Goal: Information Seeking & Learning: Learn about a topic

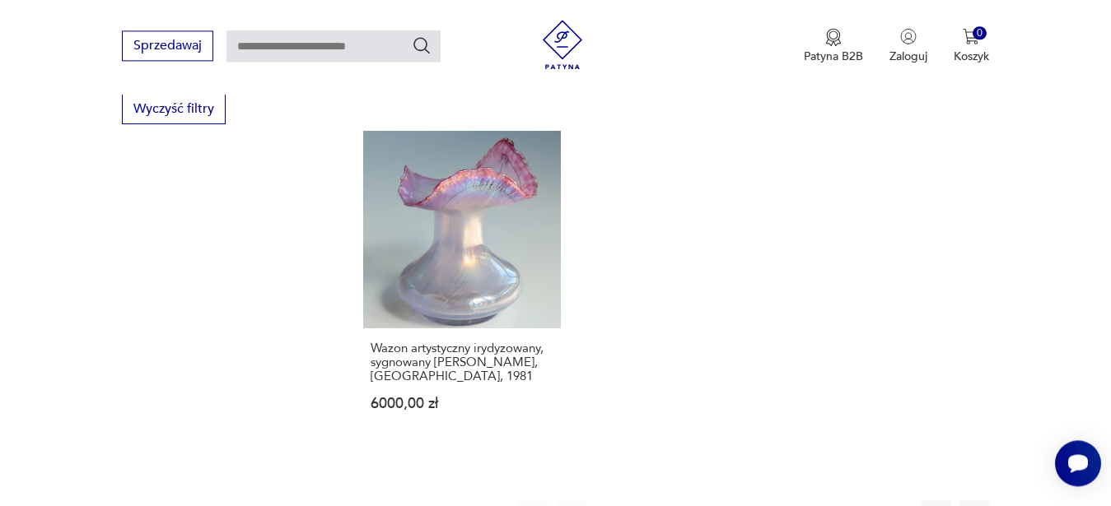
scroll to position [2460, 0]
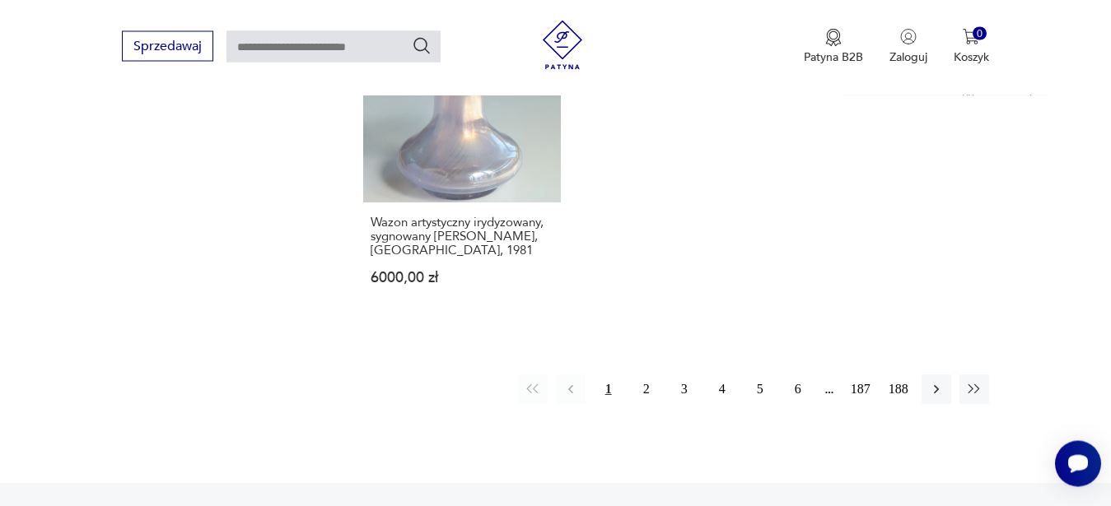
drag, startPoint x: 935, startPoint y: 377, endPoint x: 594, endPoint y: 109, distance: 433.8
click at [935, 381] on icon "button" at bounding box center [936, 389] width 16 height 16
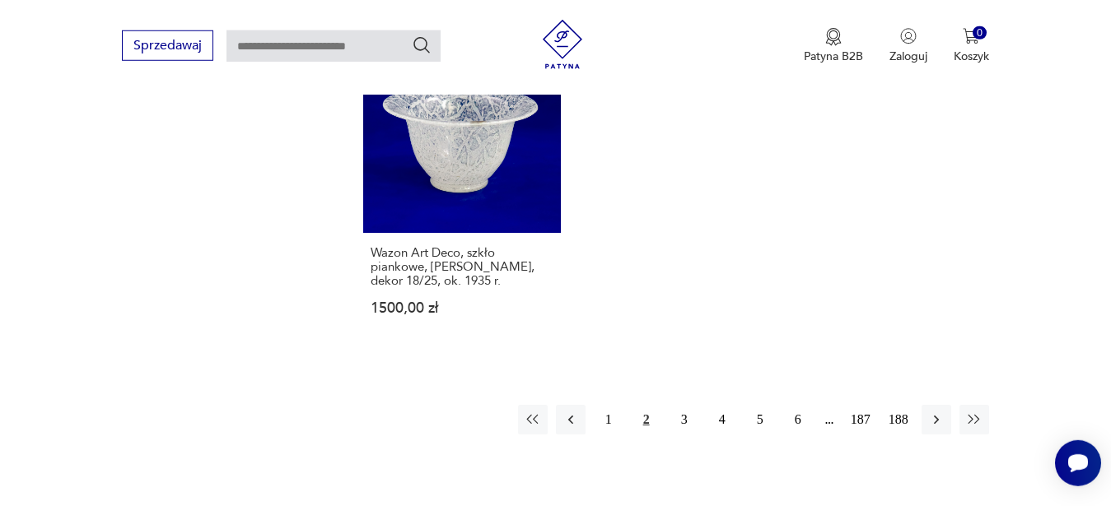
scroll to position [2445, 0]
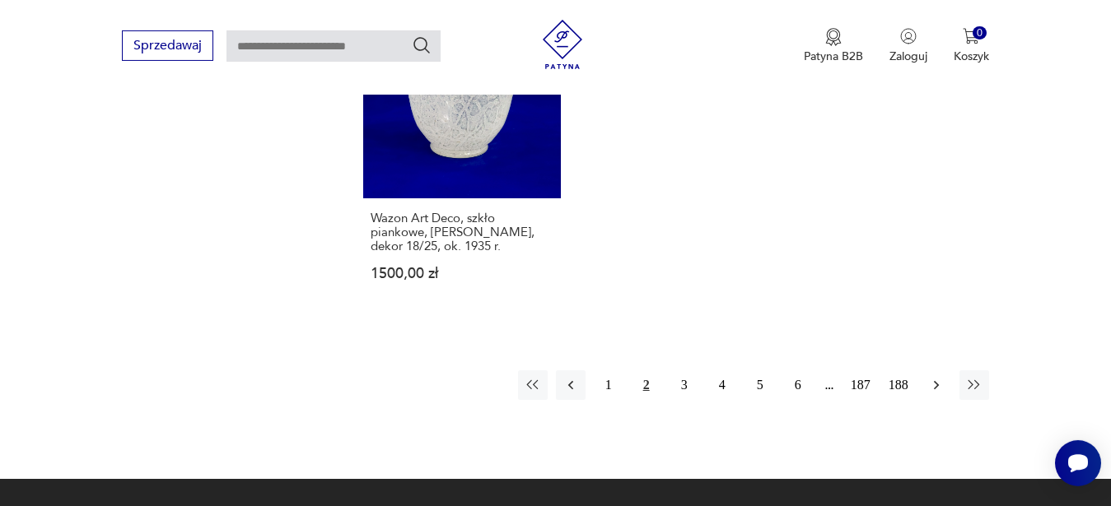
click at [929, 377] on icon "button" at bounding box center [936, 385] width 16 height 16
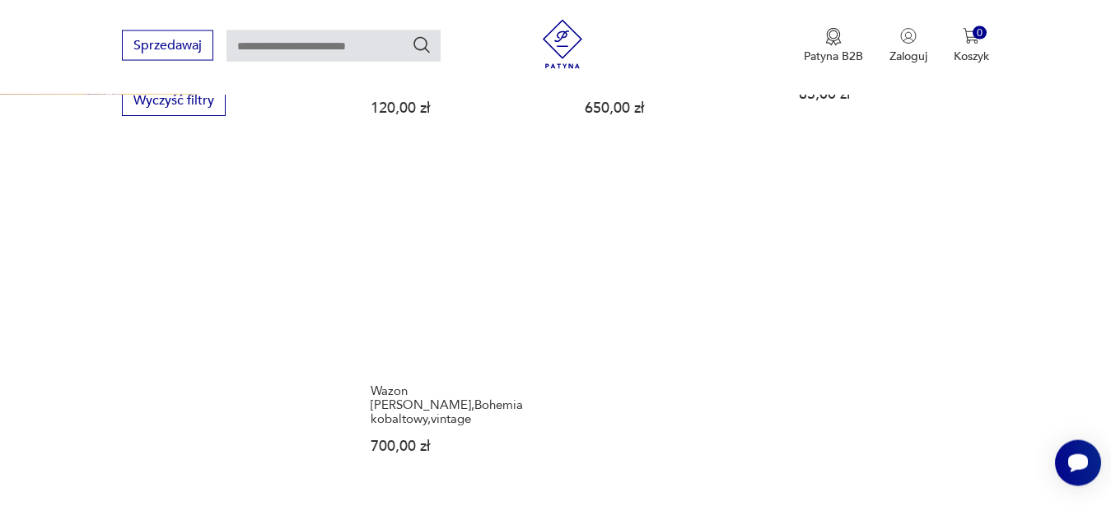
scroll to position [2369, 0]
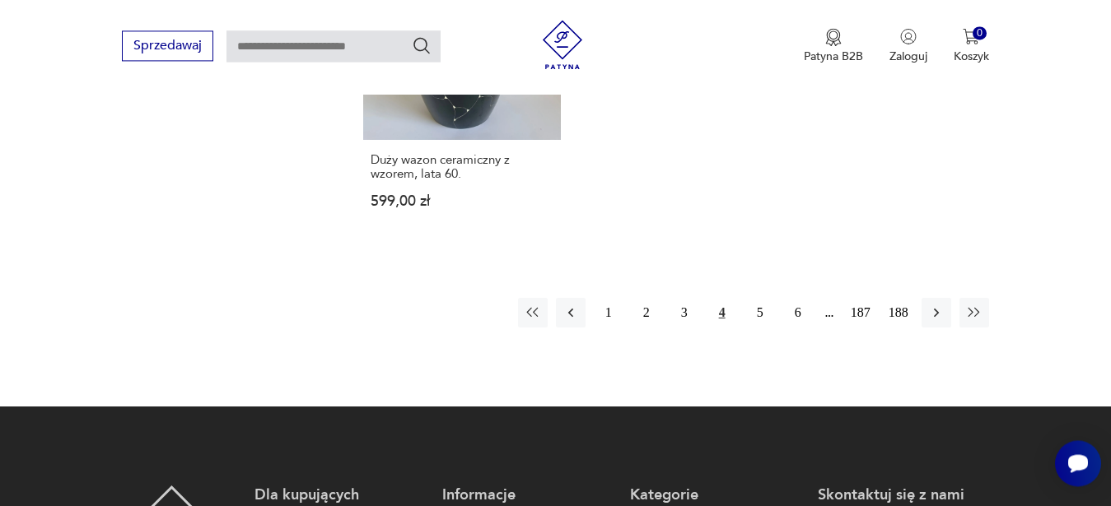
scroll to position [2453, 0]
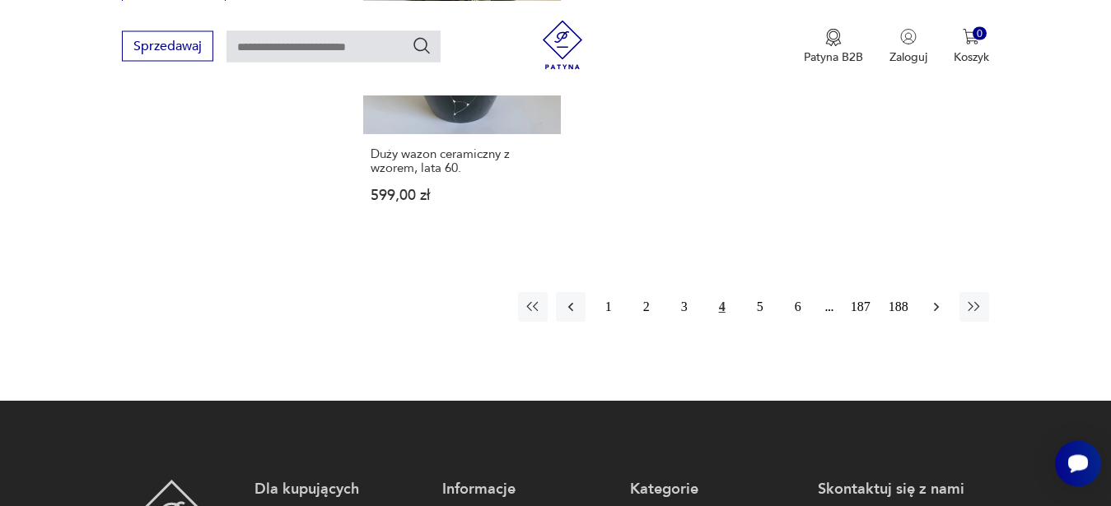
click at [940, 306] on icon "button" at bounding box center [936, 307] width 16 height 16
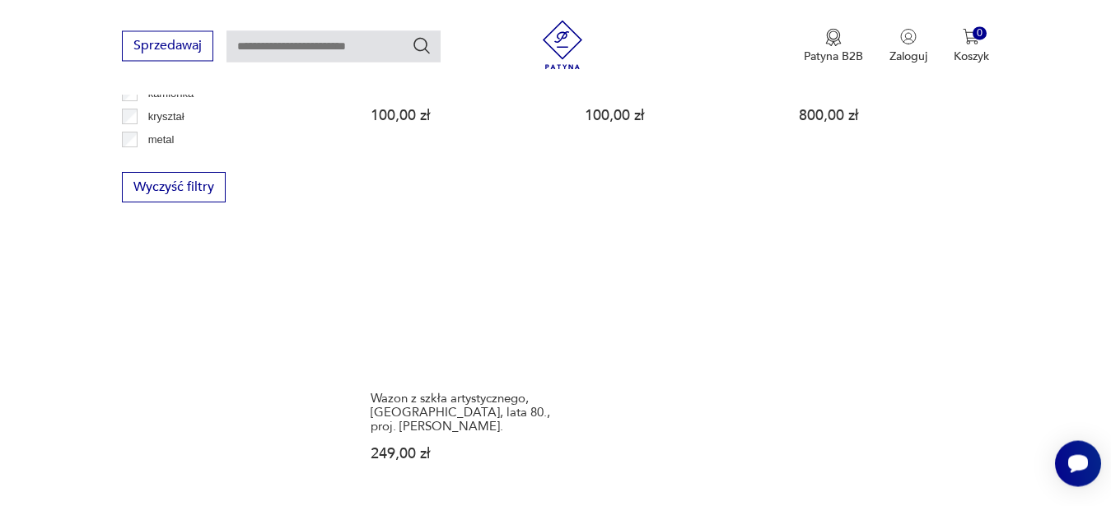
scroll to position [2369, 0]
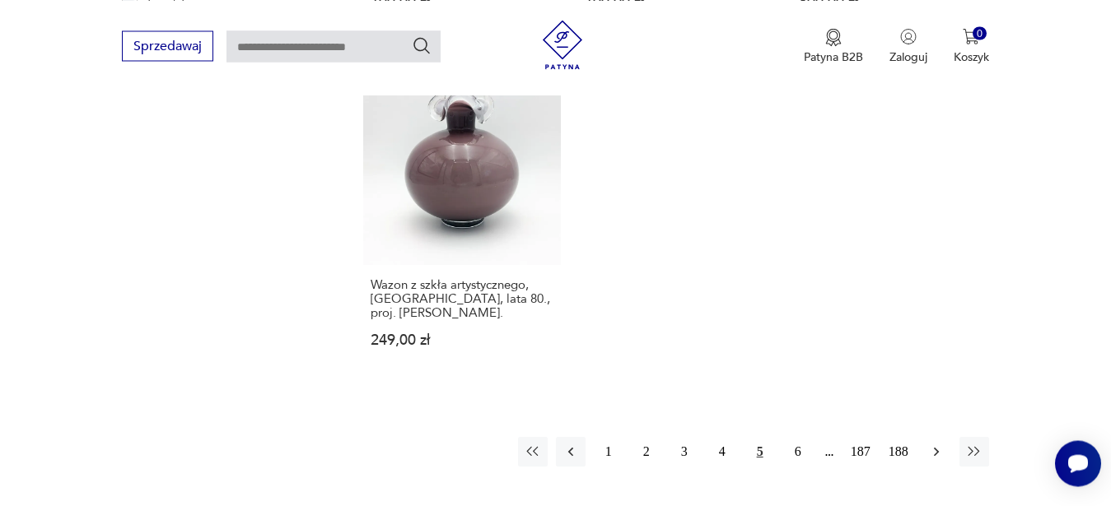
click at [936, 444] on icon "button" at bounding box center [936, 452] width 16 height 16
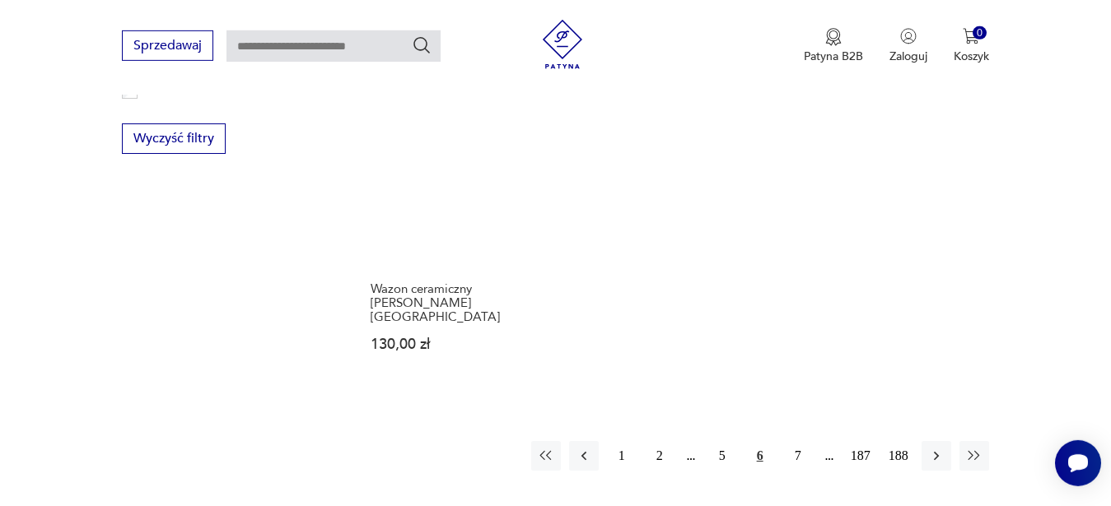
scroll to position [2369, 0]
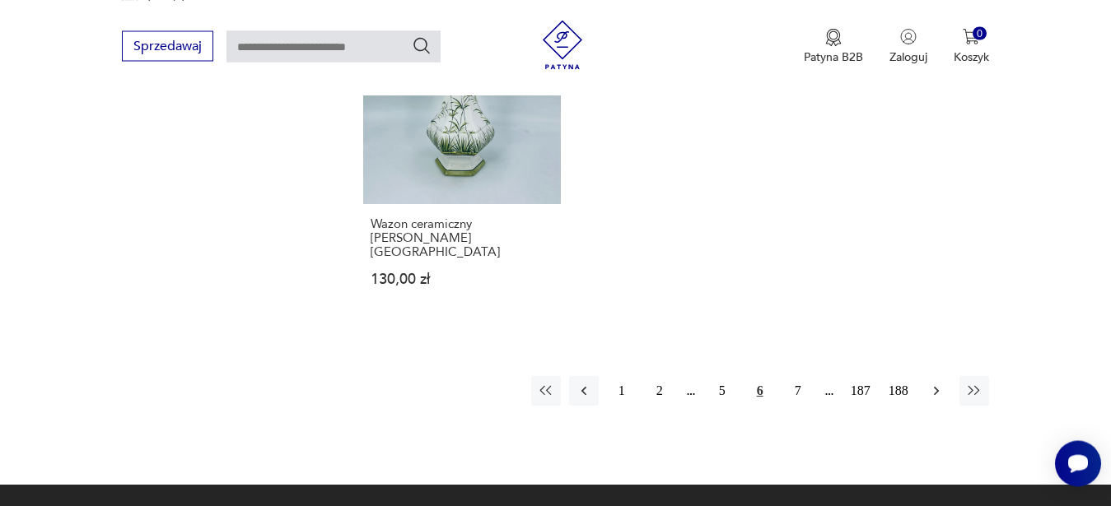
click at [939, 383] on icon "button" at bounding box center [936, 391] width 16 height 16
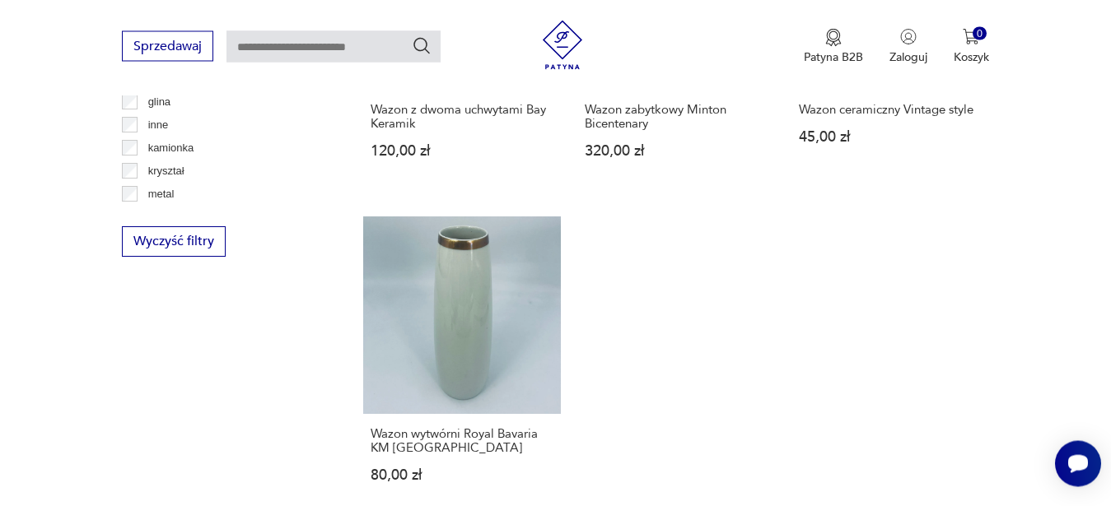
scroll to position [2453, 0]
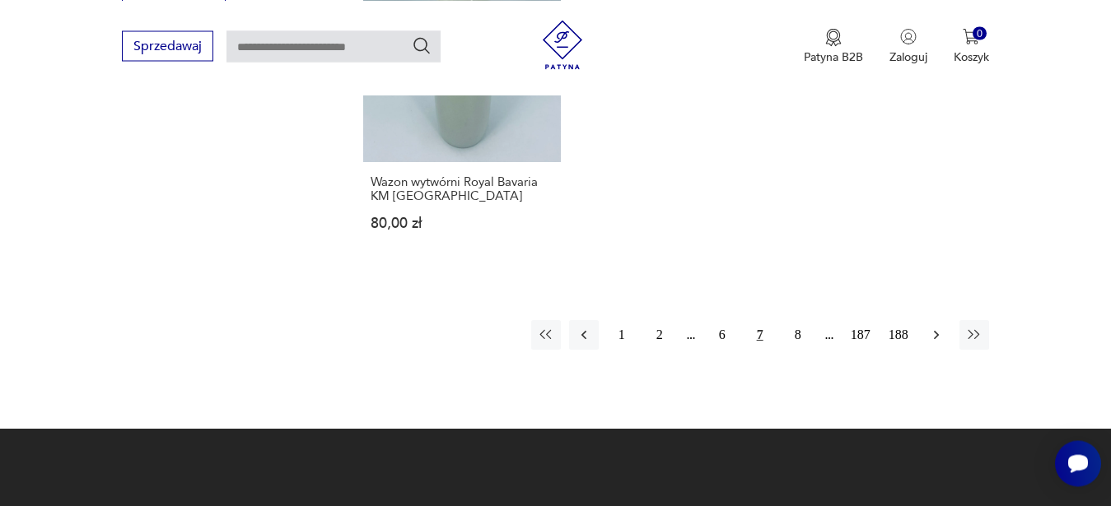
click at [933, 327] on icon "button" at bounding box center [936, 335] width 16 height 16
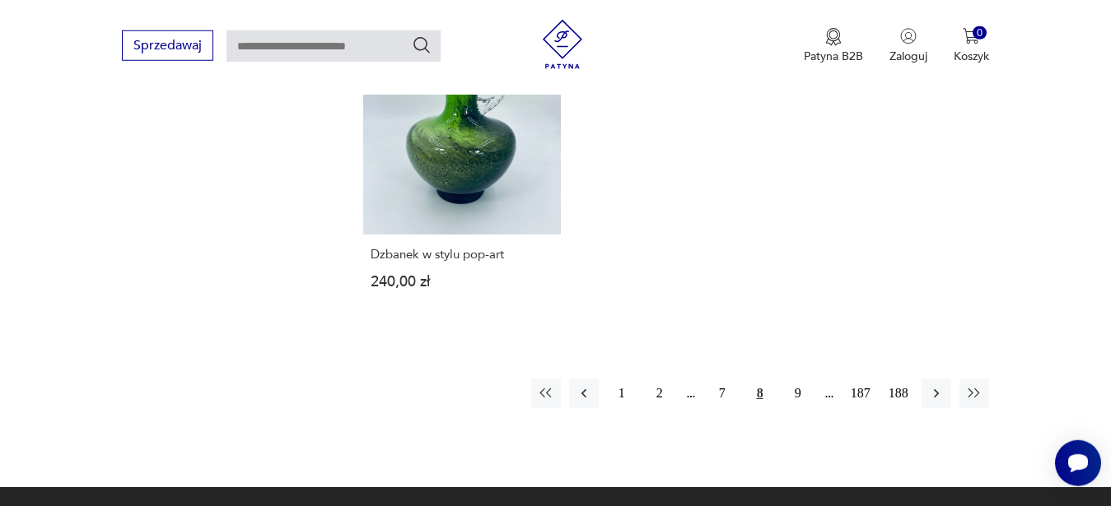
scroll to position [2453, 0]
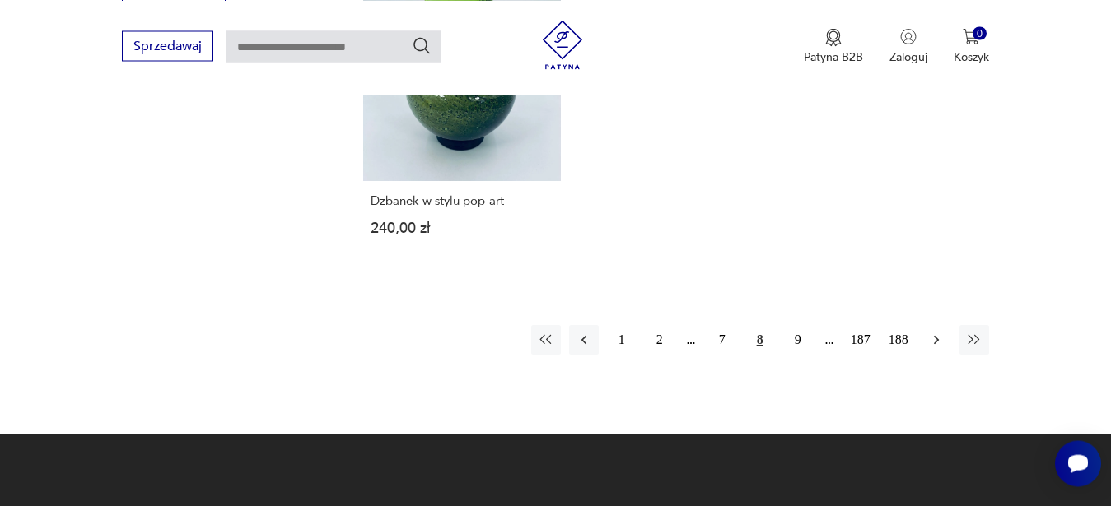
click at [941, 332] on icon "button" at bounding box center [936, 340] width 16 height 16
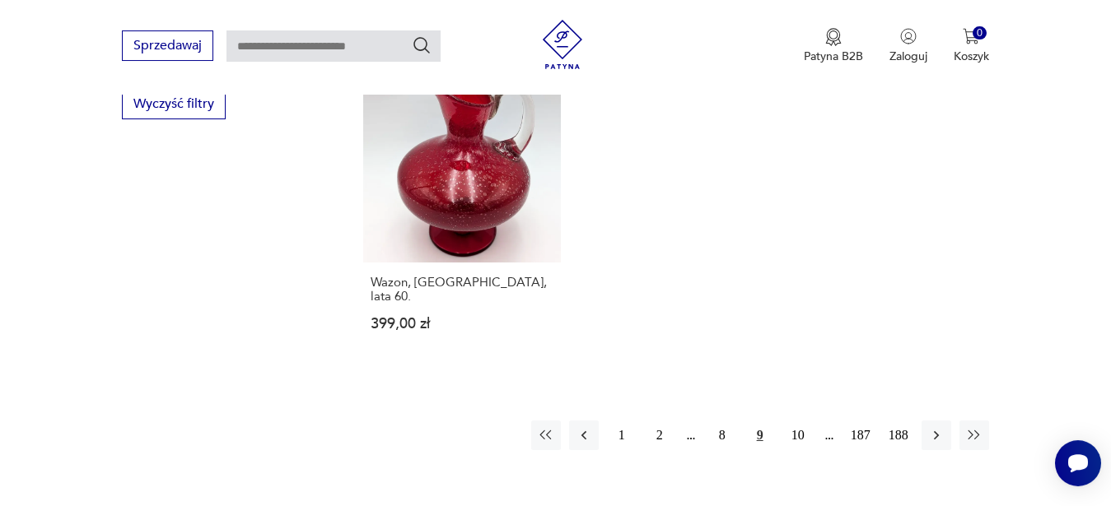
scroll to position [2413, 0]
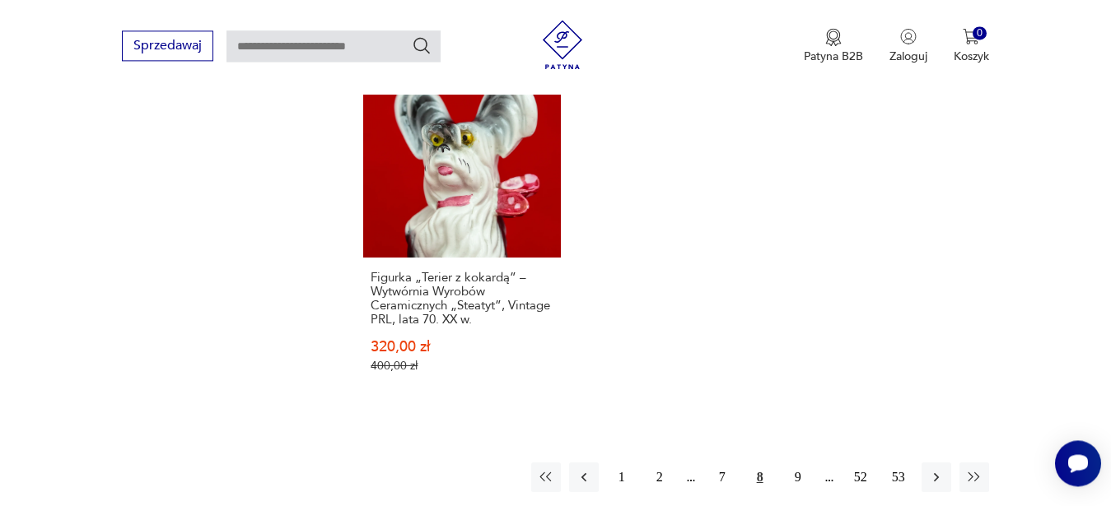
scroll to position [2519, 0]
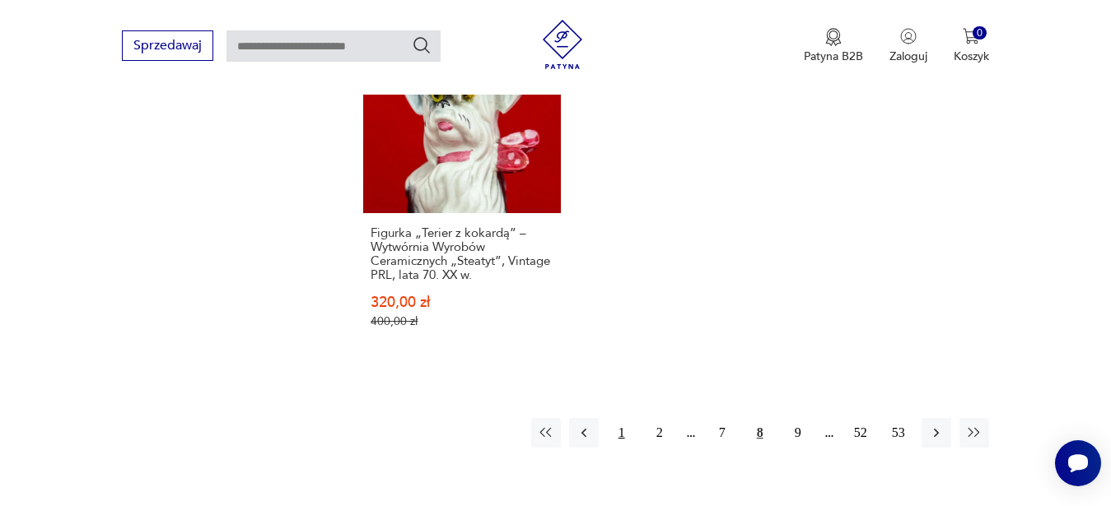
click at [623, 418] on button "1" at bounding box center [622, 433] width 30 height 30
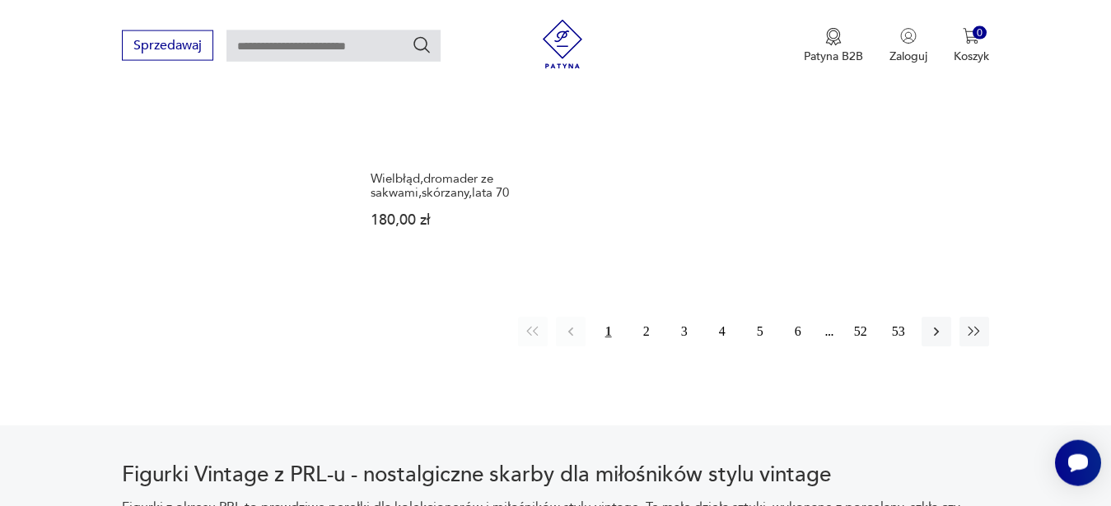
scroll to position [2537, 0]
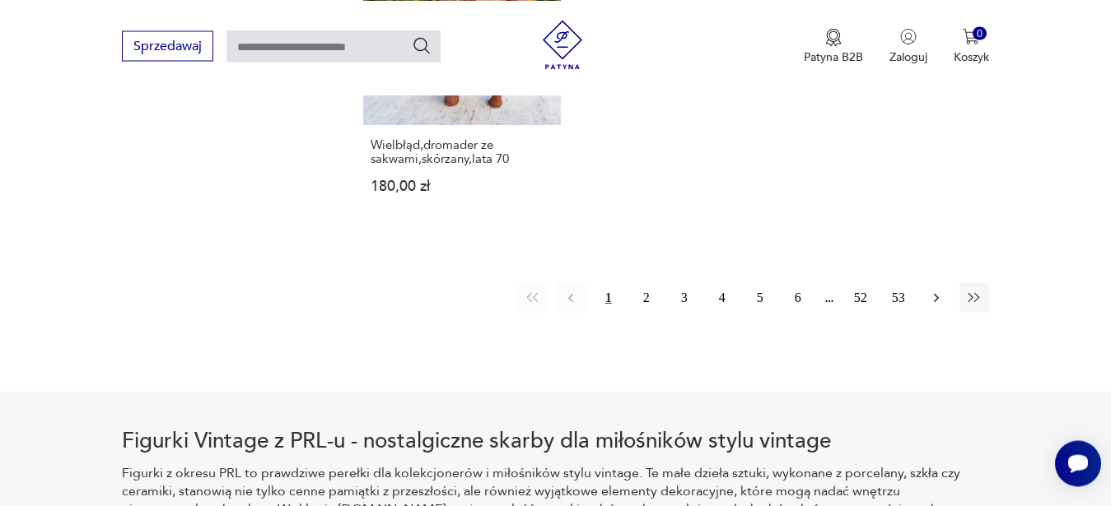
click at [940, 290] on icon "button" at bounding box center [936, 298] width 16 height 16
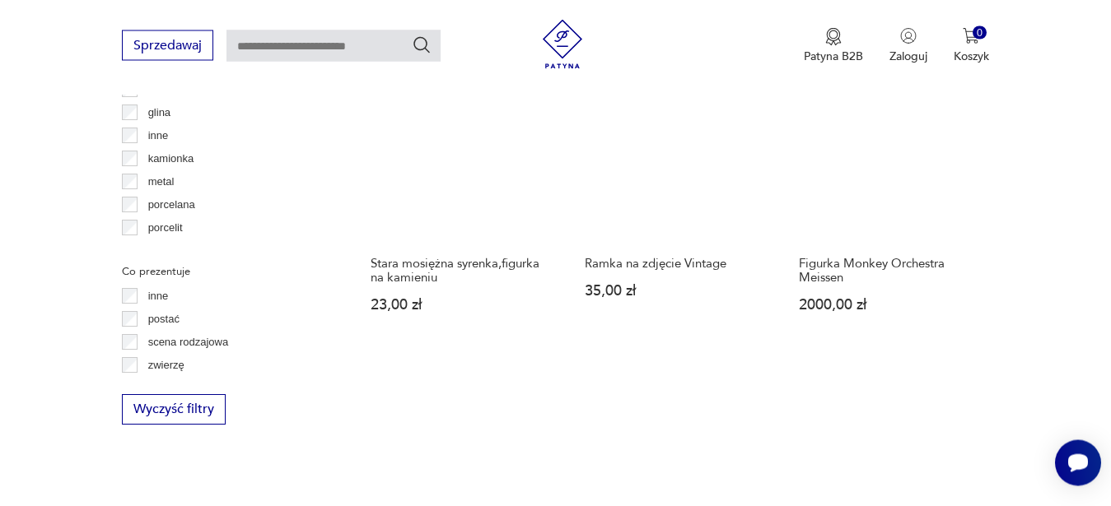
scroll to position [2369, 0]
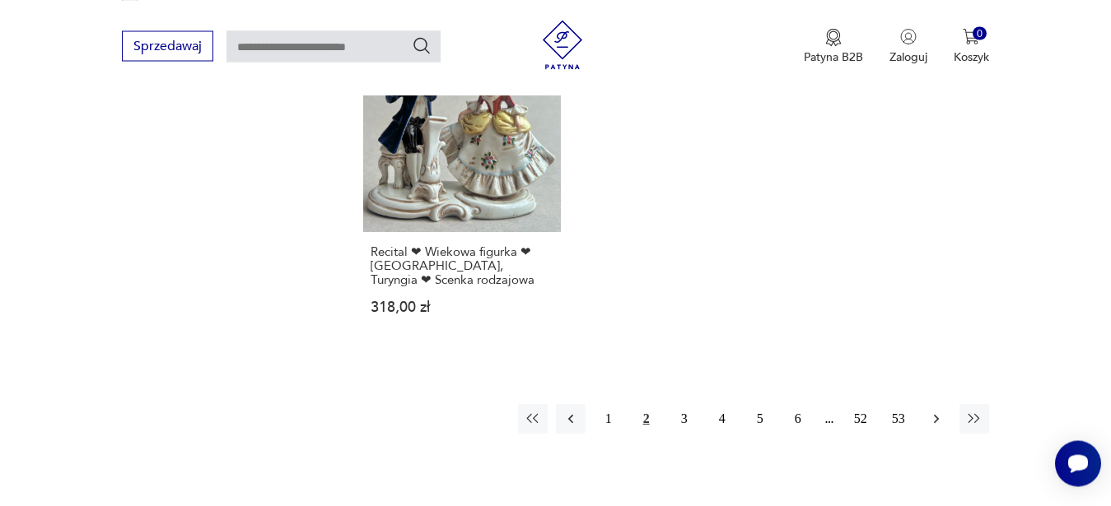
click at [941, 411] on icon "button" at bounding box center [936, 419] width 16 height 16
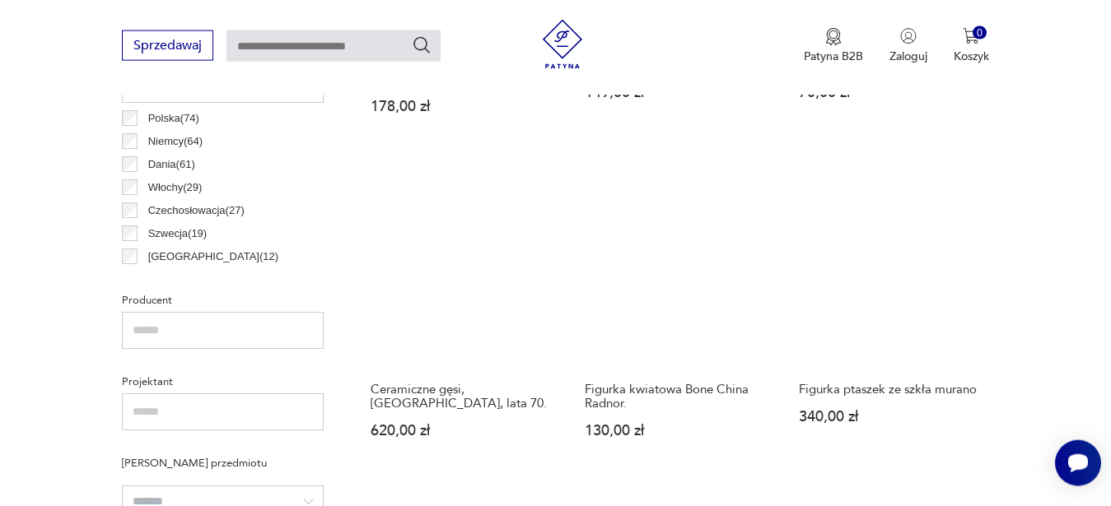
scroll to position [942, 0]
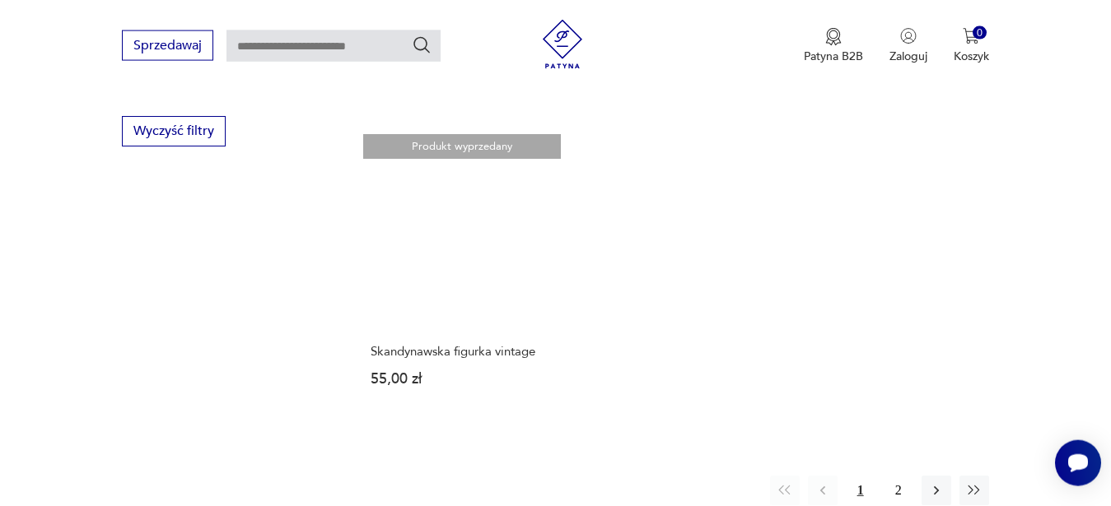
scroll to position [2369, 0]
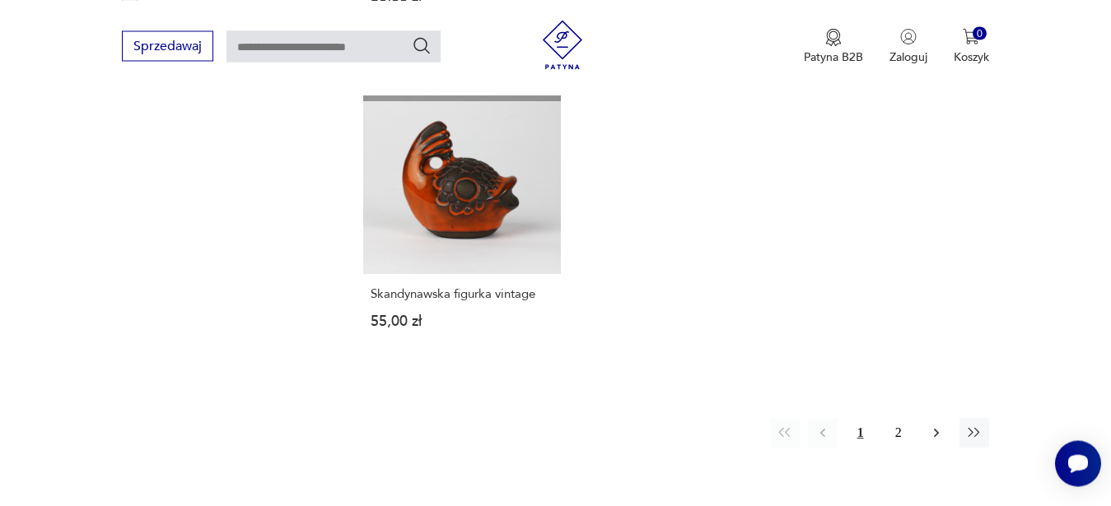
click at [932, 425] on icon "button" at bounding box center [936, 433] width 16 height 16
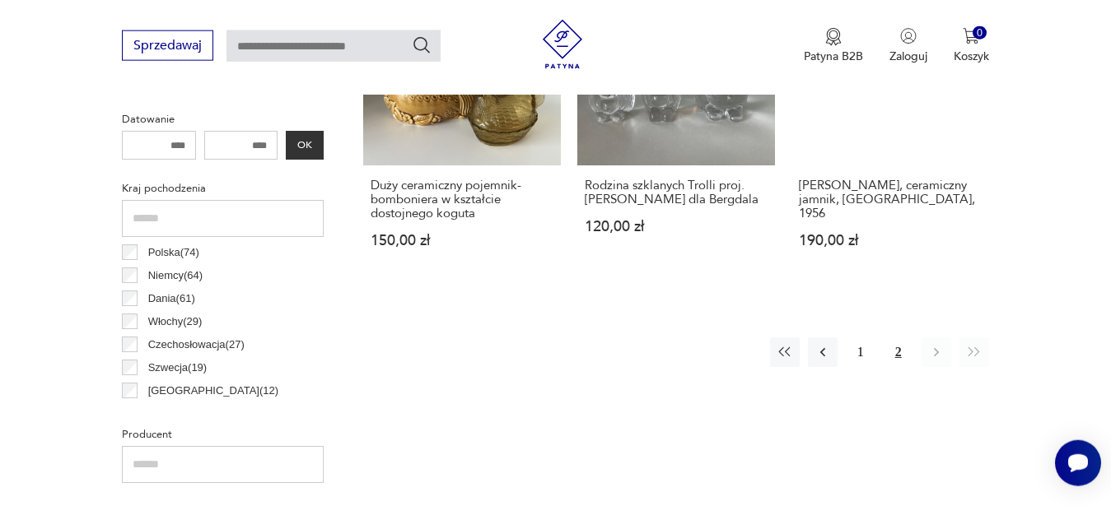
scroll to position [774, 0]
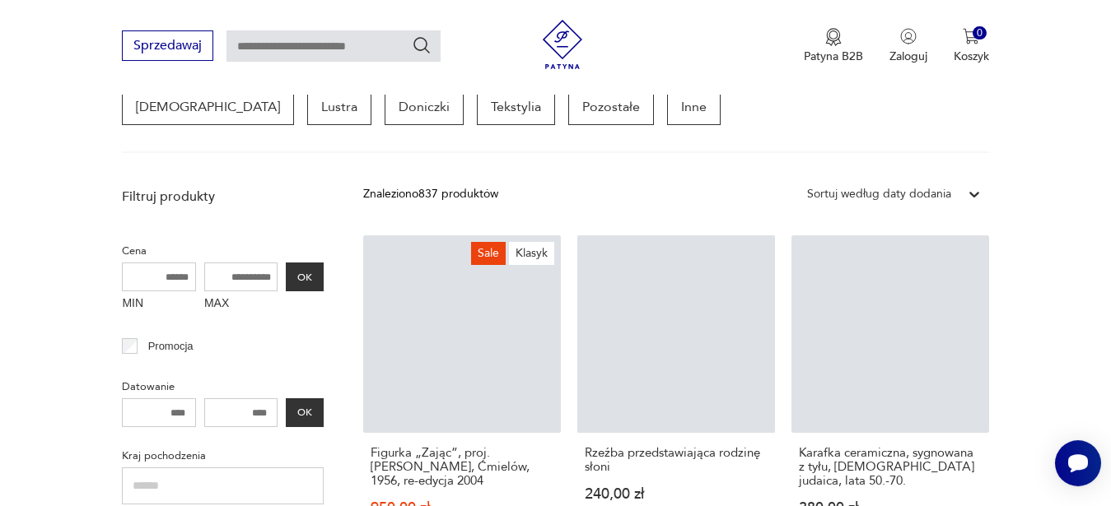
scroll to position [858, 0]
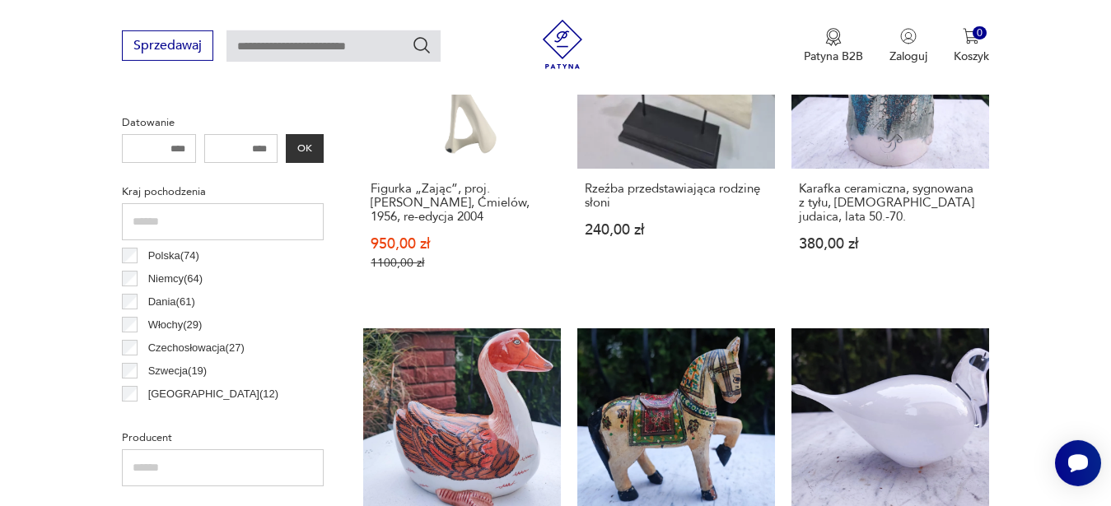
scroll to position [774, 0]
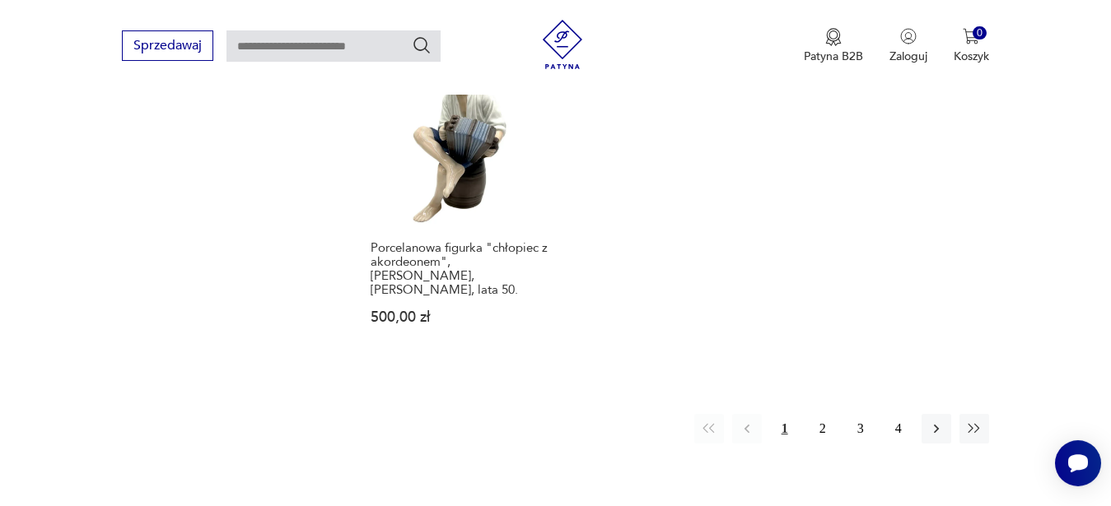
scroll to position [2537, 0]
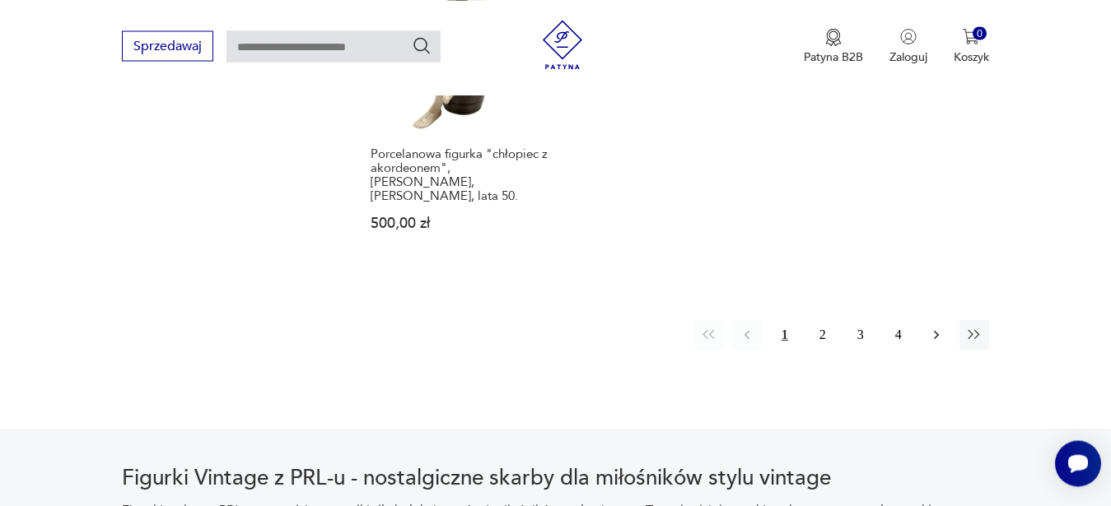
click at [930, 327] on icon "button" at bounding box center [936, 335] width 16 height 16
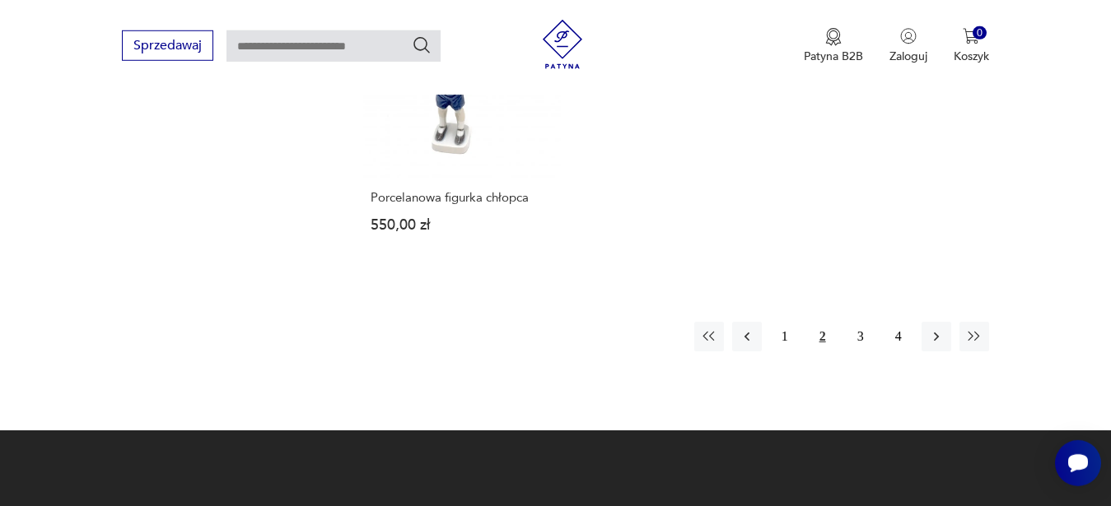
scroll to position [2537, 0]
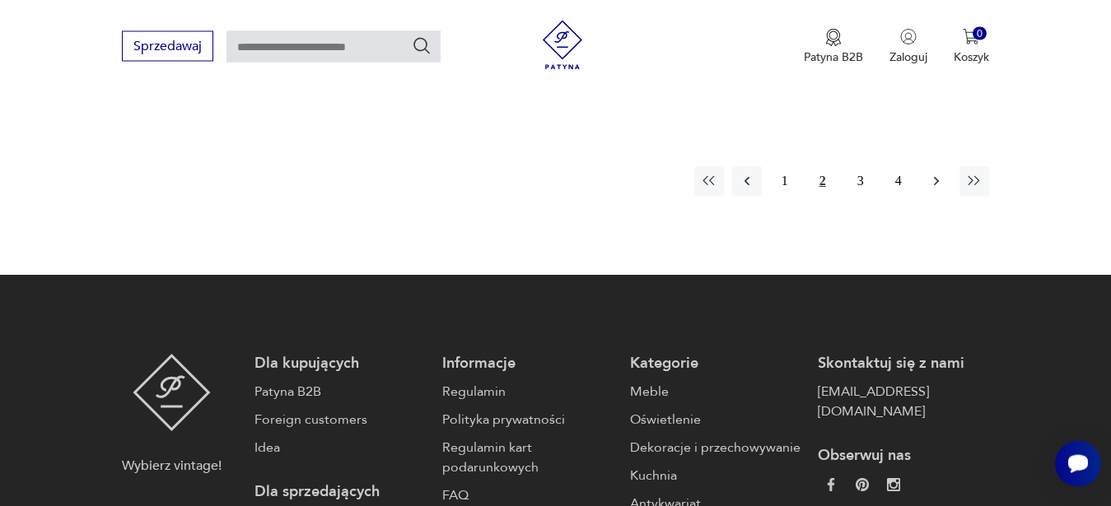
click at [934, 189] on button "button" at bounding box center [936, 181] width 30 height 30
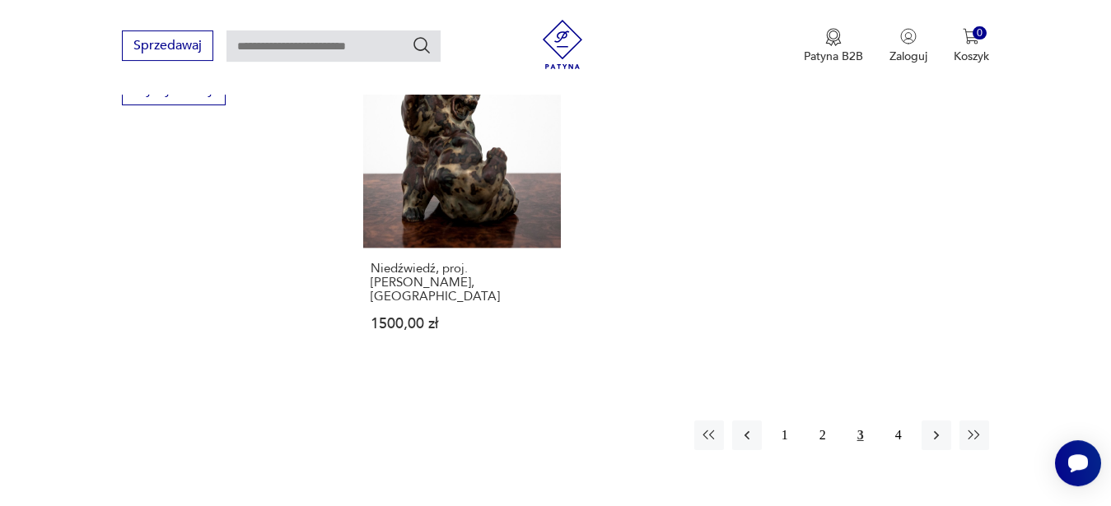
scroll to position [2453, 0]
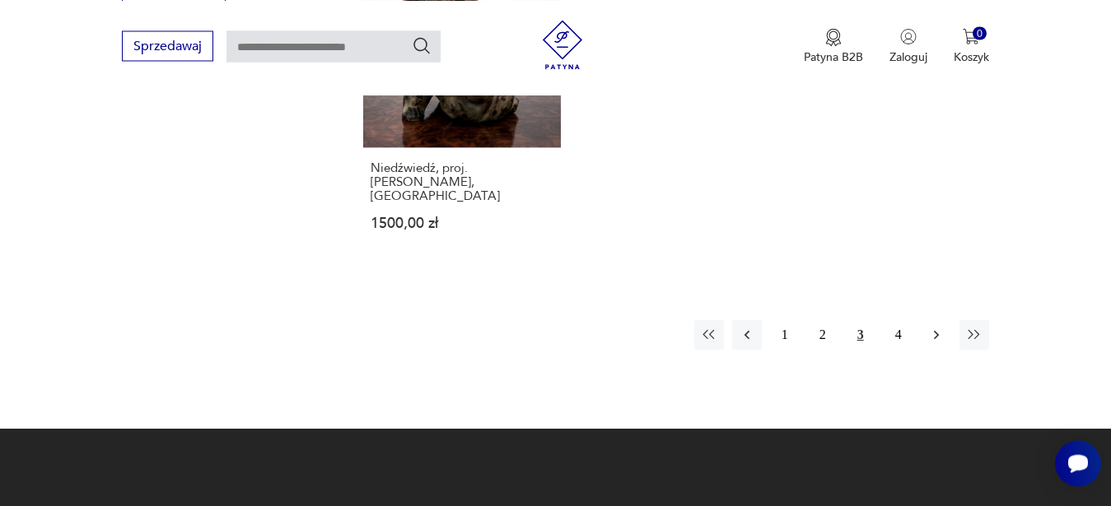
click at [940, 327] on icon "button" at bounding box center [936, 335] width 16 height 16
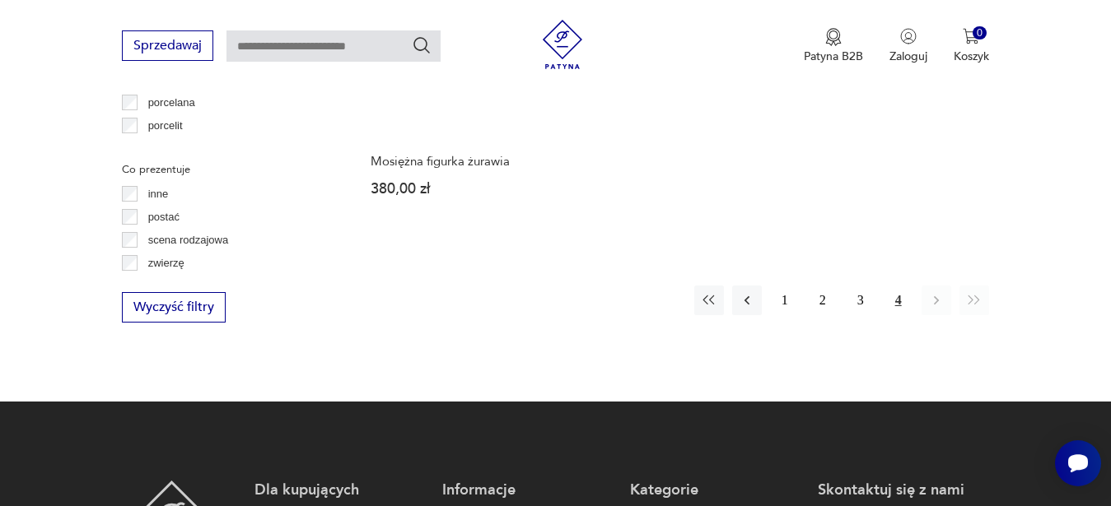
scroll to position [2201, 0]
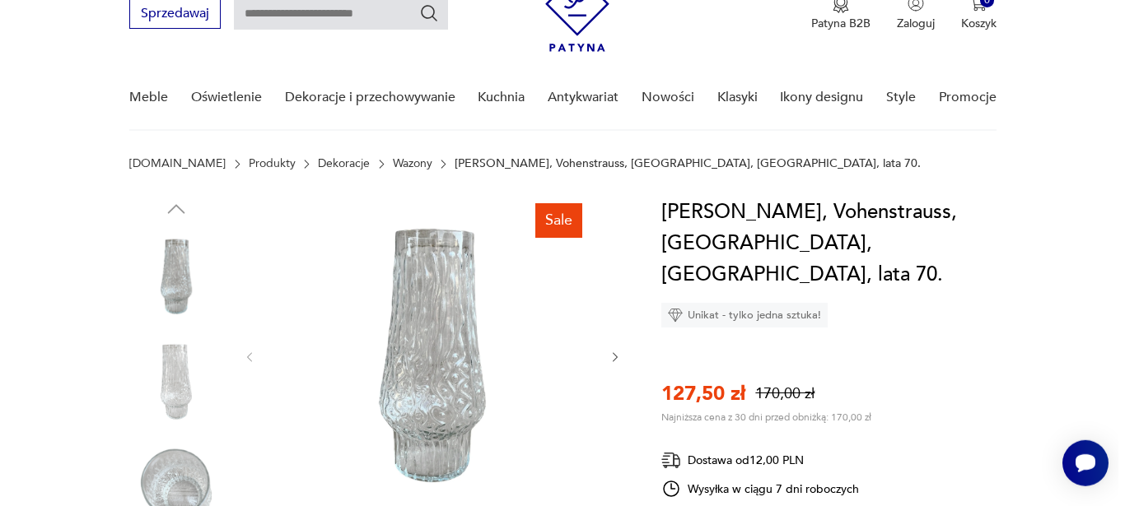
scroll to position [84, 0]
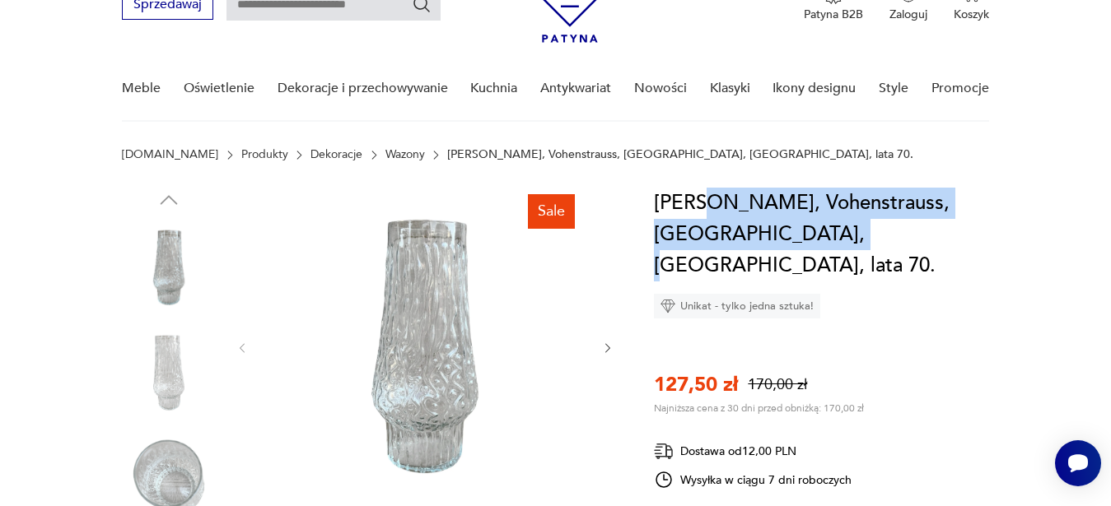
drag, startPoint x: 794, startPoint y: 237, endPoint x: 716, endPoint y: 209, distance: 83.1
click at [716, 209] on h1 "[PERSON_NAME], Vohenstrauss, [GEOGRAPHIC_DATA], [GEOGRAPHIC_DATA], lata 70." at bounding box center [827, 235] width 347 height 94
copy h1 "Alfred Taube, Vohenstrauss, Bavaria, Niemcy"
click at [482, 284] on img at bounding box center [425, 347] width 318 height 318
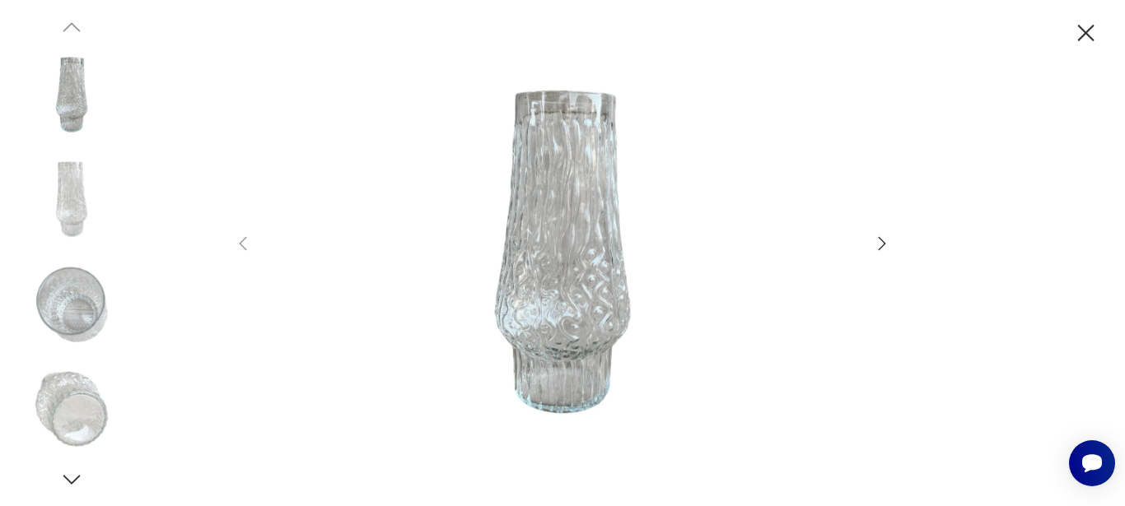
click at [883, 242] on icon "button" at bounding box center [881, 242] width 7 height 13
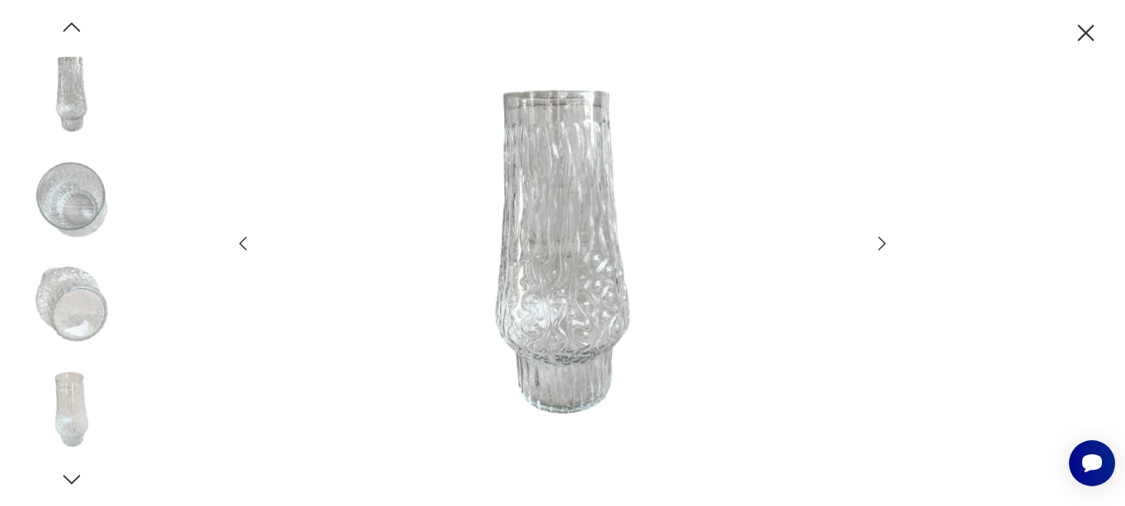
click at [1092, 40] on icon "button" at bounding box center [1086, 33] width 16 height 16
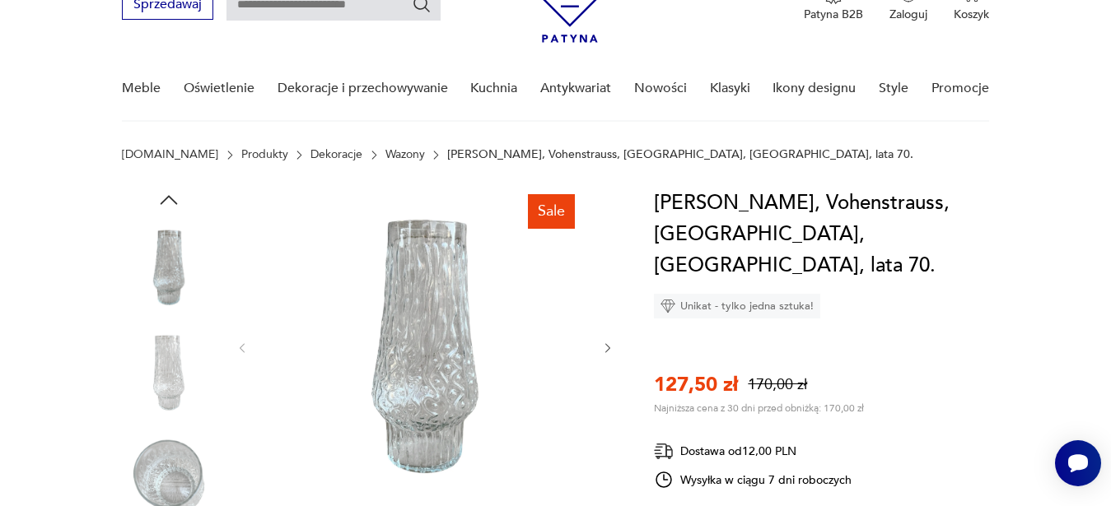
click at [486, 309] on img at bounding box center [425, 347] width 318 height 318
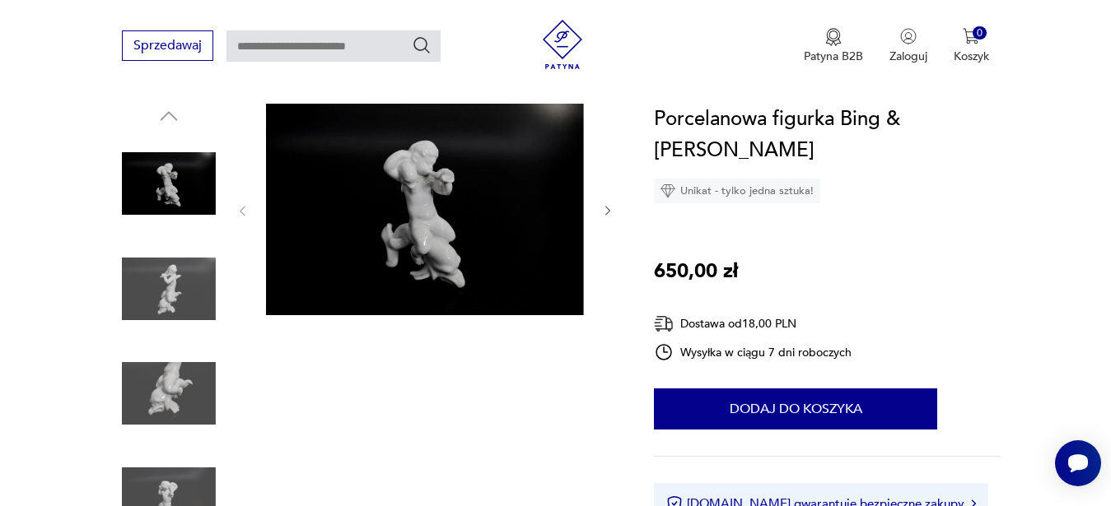
scroll to position [420, 0]
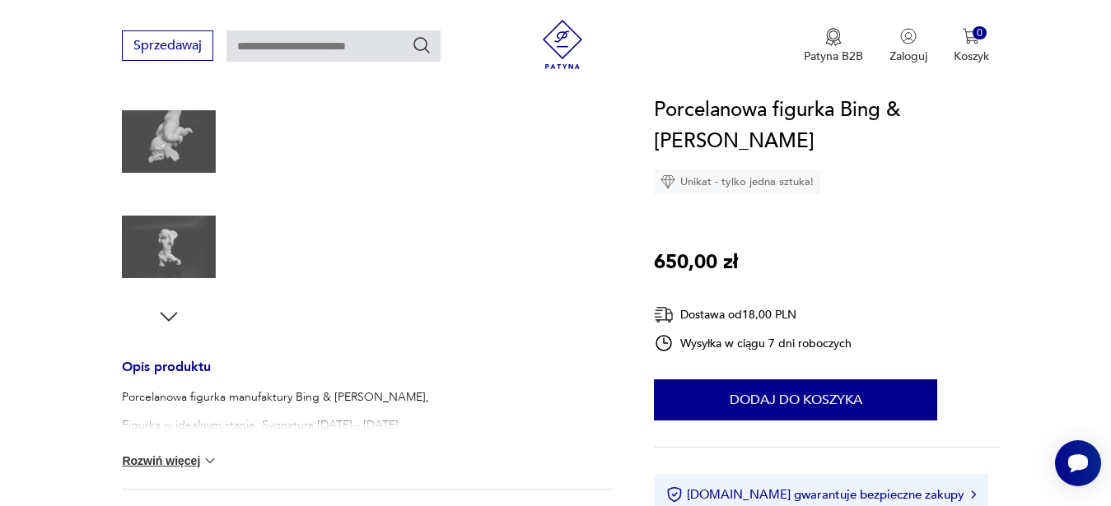
click at [163, 317] on icon "button" at bounding box center [168, 317] width 25 height 25
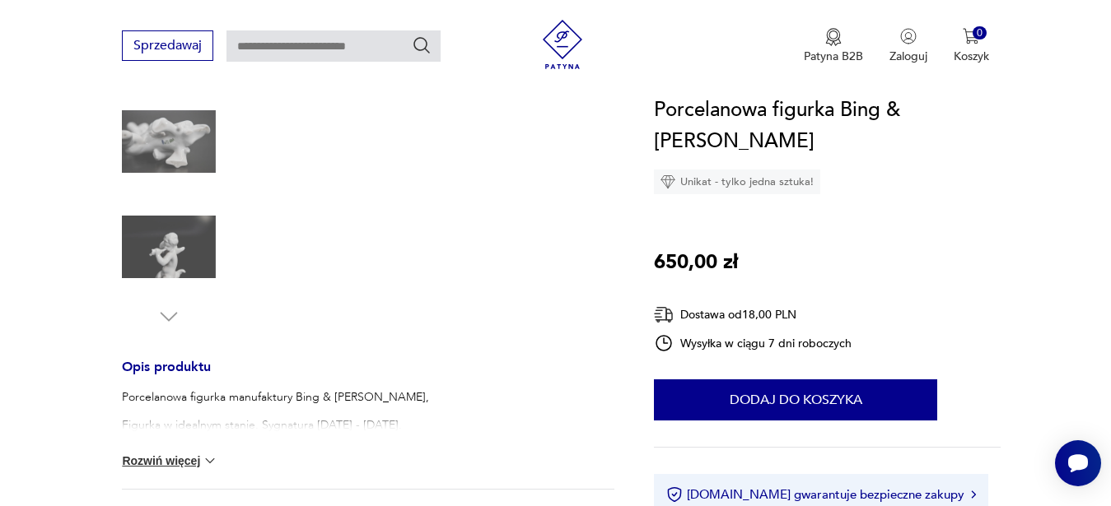
click at [170, 146] on img at bounding box center [169, 142] width 94 height 94
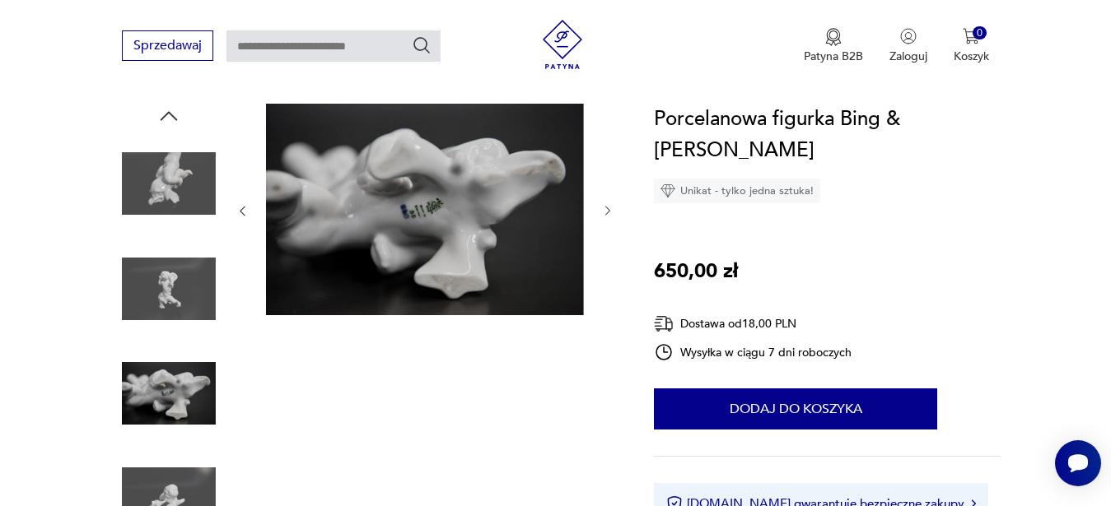
click at [445, 217] on img at bounding box center [425, 210] width 318 height 212
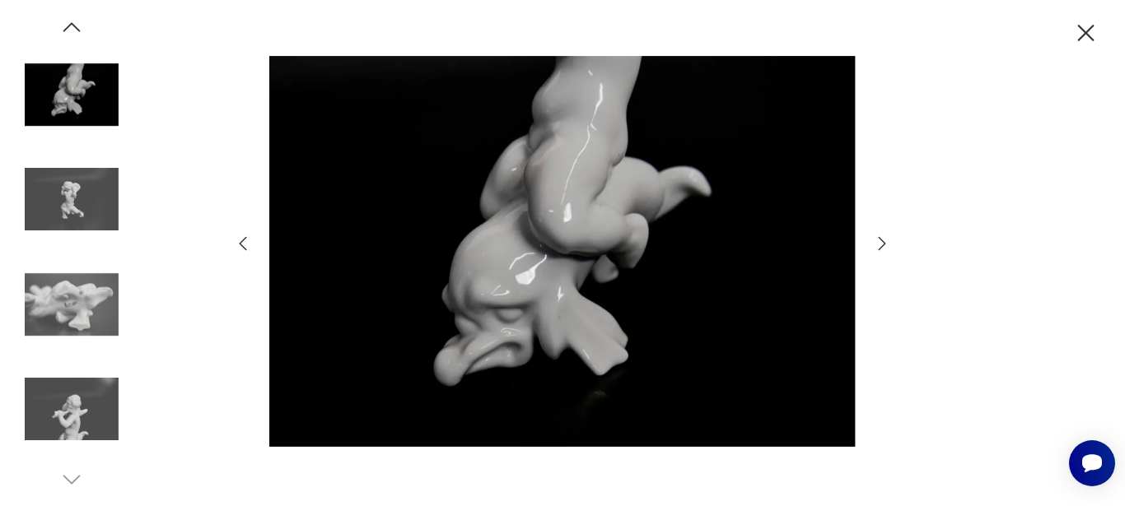
click at [82, 305] on img at bounding box center [72, 305] width 94 height 94
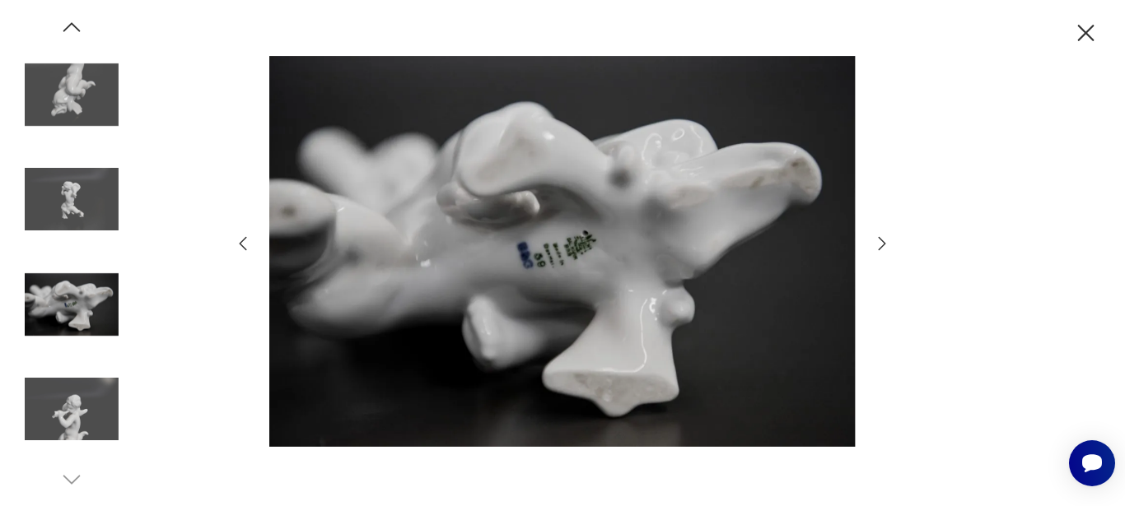
click at [566, 251] on img at bounding box center [562, 251] width 586 height 405
click at [586, 258] on img at bounding box center [562, 251] width 586 height 405
click at [1085, 36] on icon "button" at bounding box center [1085, 33] width 29 height 29
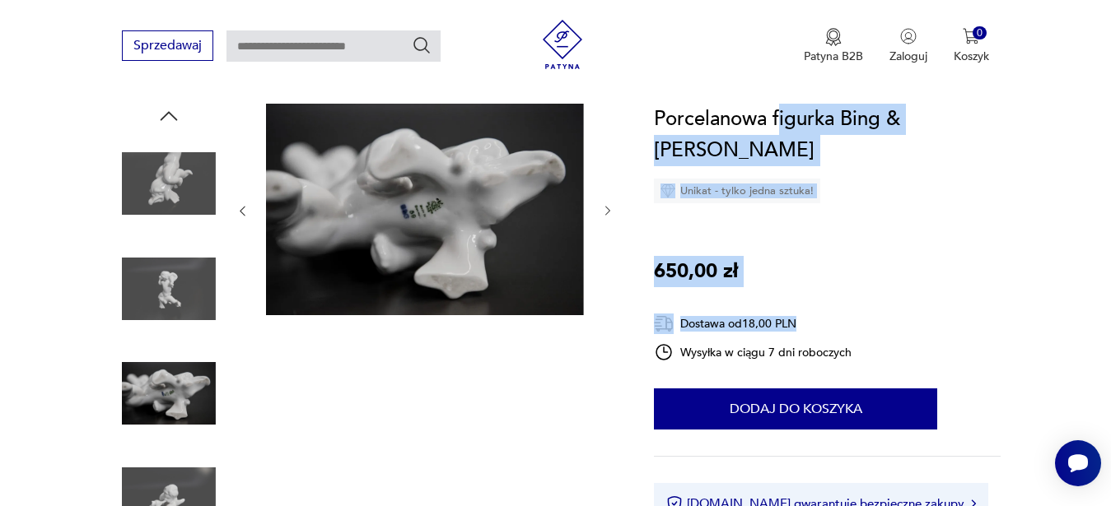
drag, startPoint x: 994, startPoint y: 115, endPoint x: 778, endPoint y: 120, distance: 216.6
click at [778, 120] on div "Porcelanowa figurka Bing & Grondahl Unikat - tylko jedna sztuka! 650,00 zł Dost…" at bounding box center [827, 345] width 347 height 482
click at [915, 180] on div "Porcelanowa figurka Bing & Grondahl Unikat - tylko jedna sztuka! 650,00 zł Dost…" at bounding box center [827, 345] width 347 height 482
drag, startPoint x: 994, startPoint y: 123, endPoint x: 797, endPoint y: 118, distance: 197.7
click at [797, 118] on div "Porcelanowa figurka Bing & Grondahl Unikat - tylko jedna sztuka! 650,00 zł Dost…" at bounding box center [827, 345] width 347 height 482
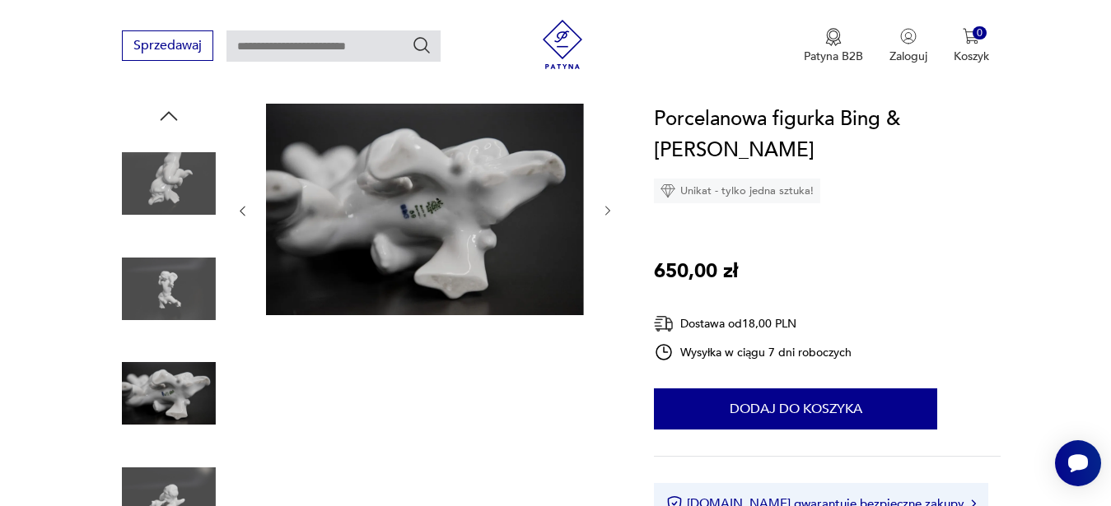
click at [772, 119] on h1 "Porcelanowa figurka Bing & Grondahl" at bounding box center [827, 135] width 347 height 63
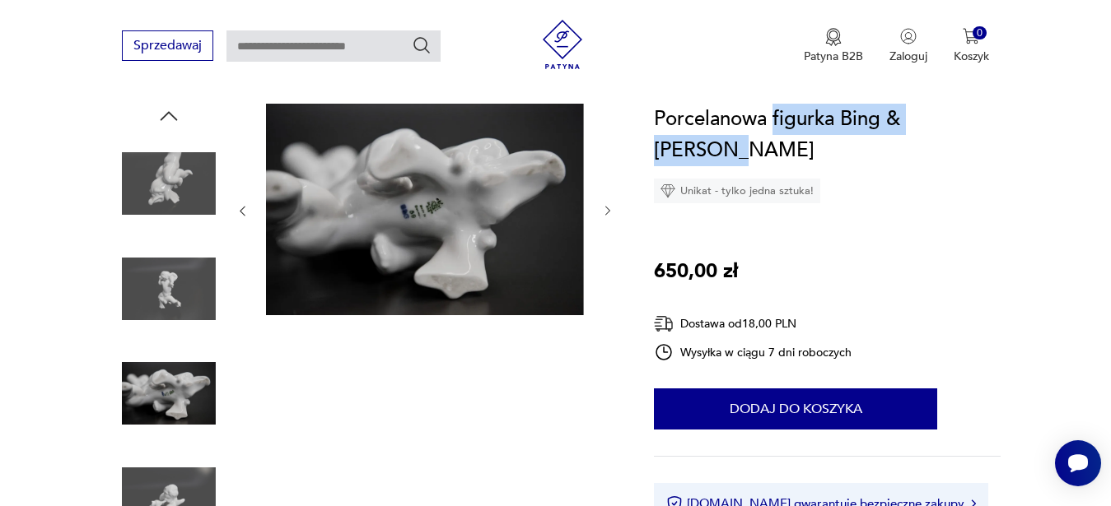
drag, startPoint x: 773, startPoint y: 119, endPoint x: 957, endPoint y: 124, distance: 183.7
click at [957, 124] on h1 "Porcelanowa figurka Bing & Grondahl" at bounding box center [827, 135] width 347 height 63
copy h1 "figurka Bing & Grondahl"
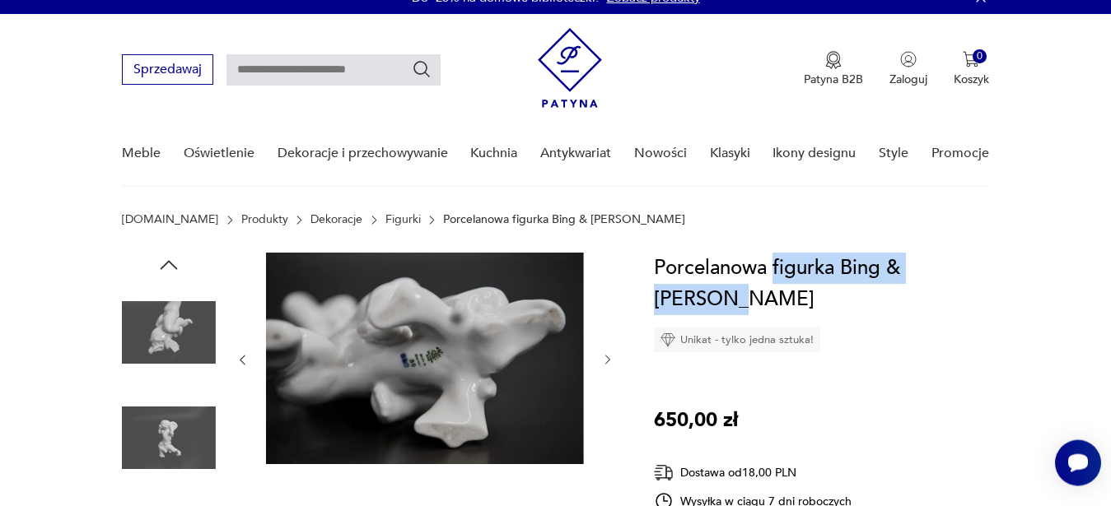
scroll to position [0, 0]
